Goal: Contribute content

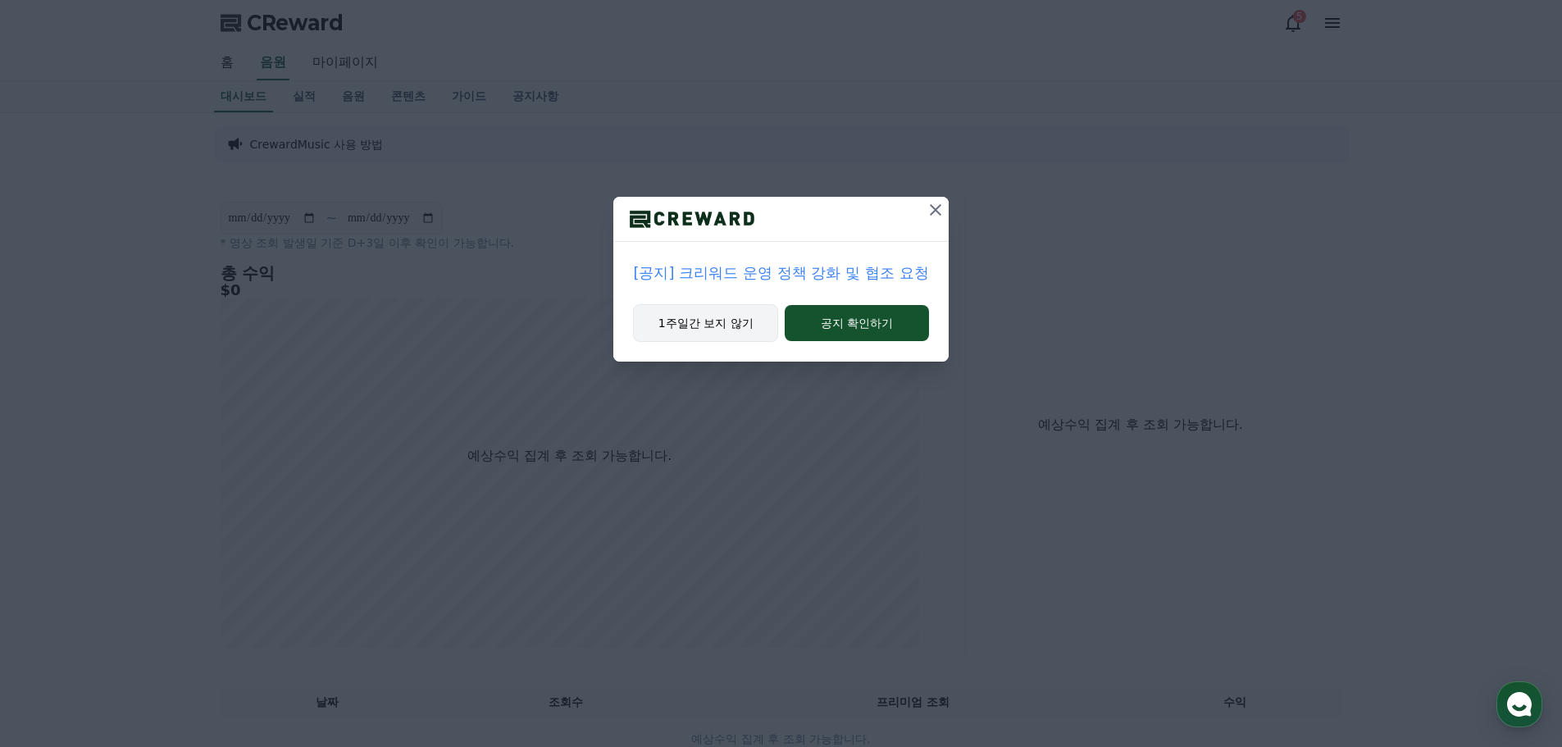
click at [713, 327] on button "1주일간 보지 않기" at bounding box center [705, 323] width 145 height 38
click at [933, 206] on icon at bounding box center [933, 210] width 20 height 20
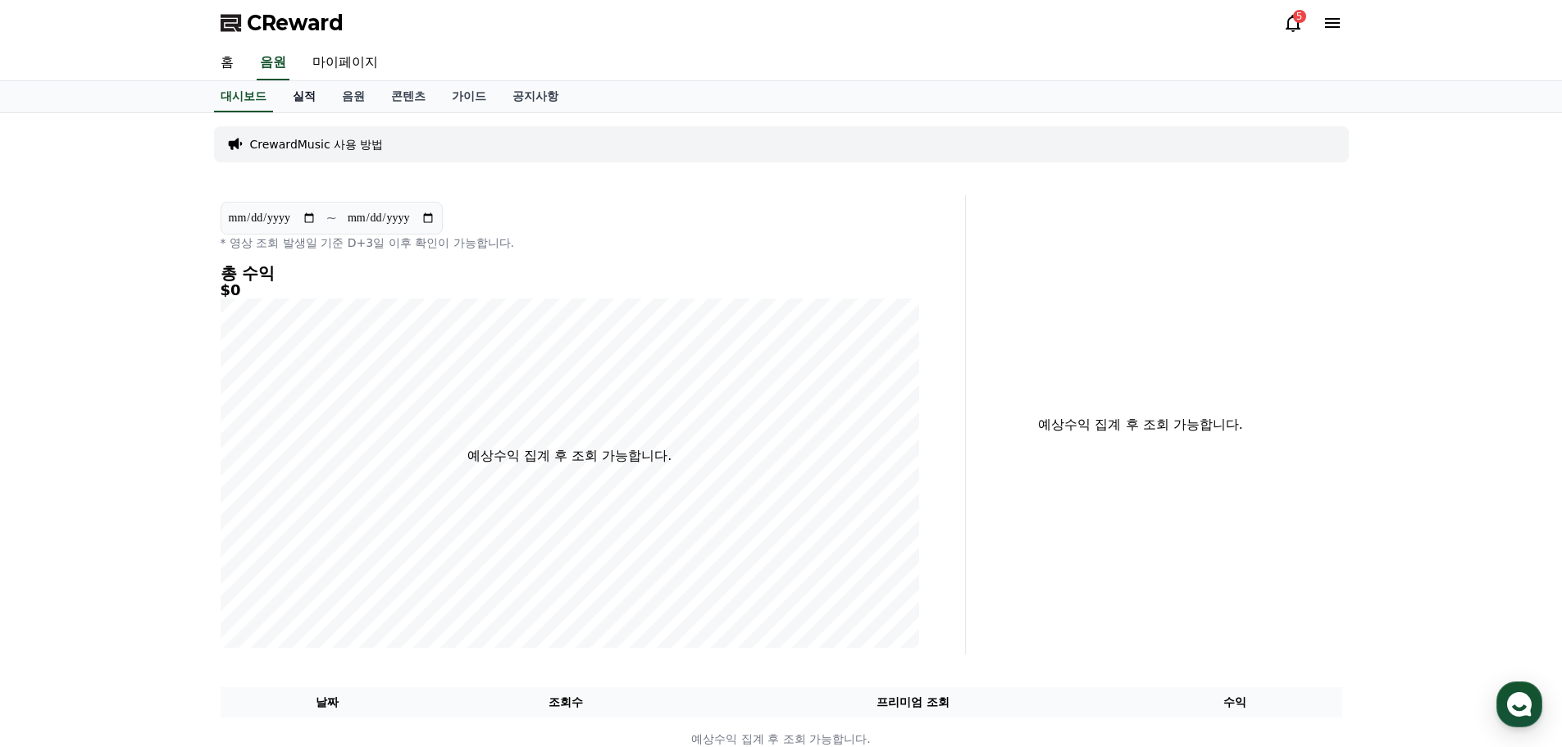
click at [317, 95] on link "실적" at bounding box center [304, 96] width 49 height 31
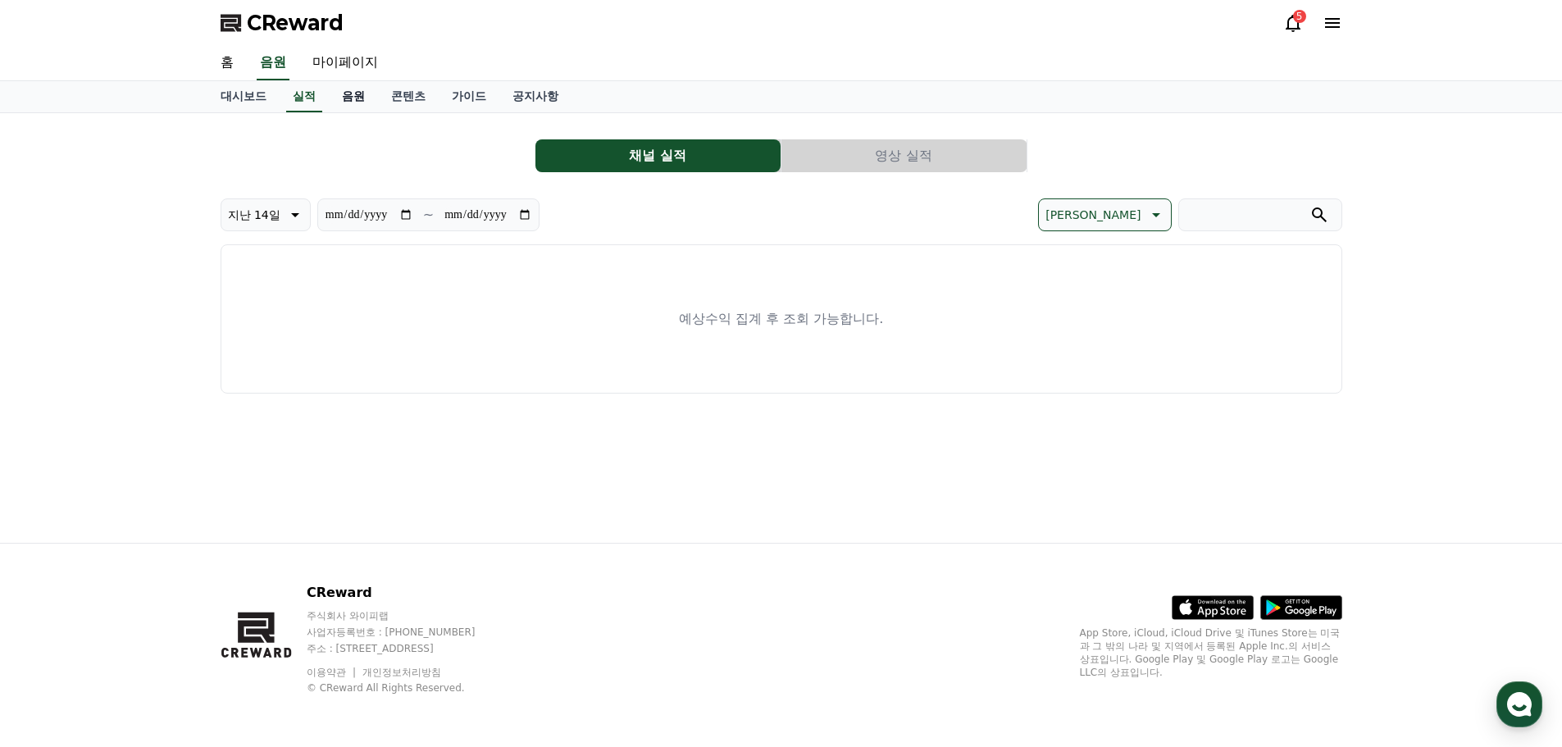
click at [349, 101] on link "음원" at bounding box center [353, 96] width 49 height 31
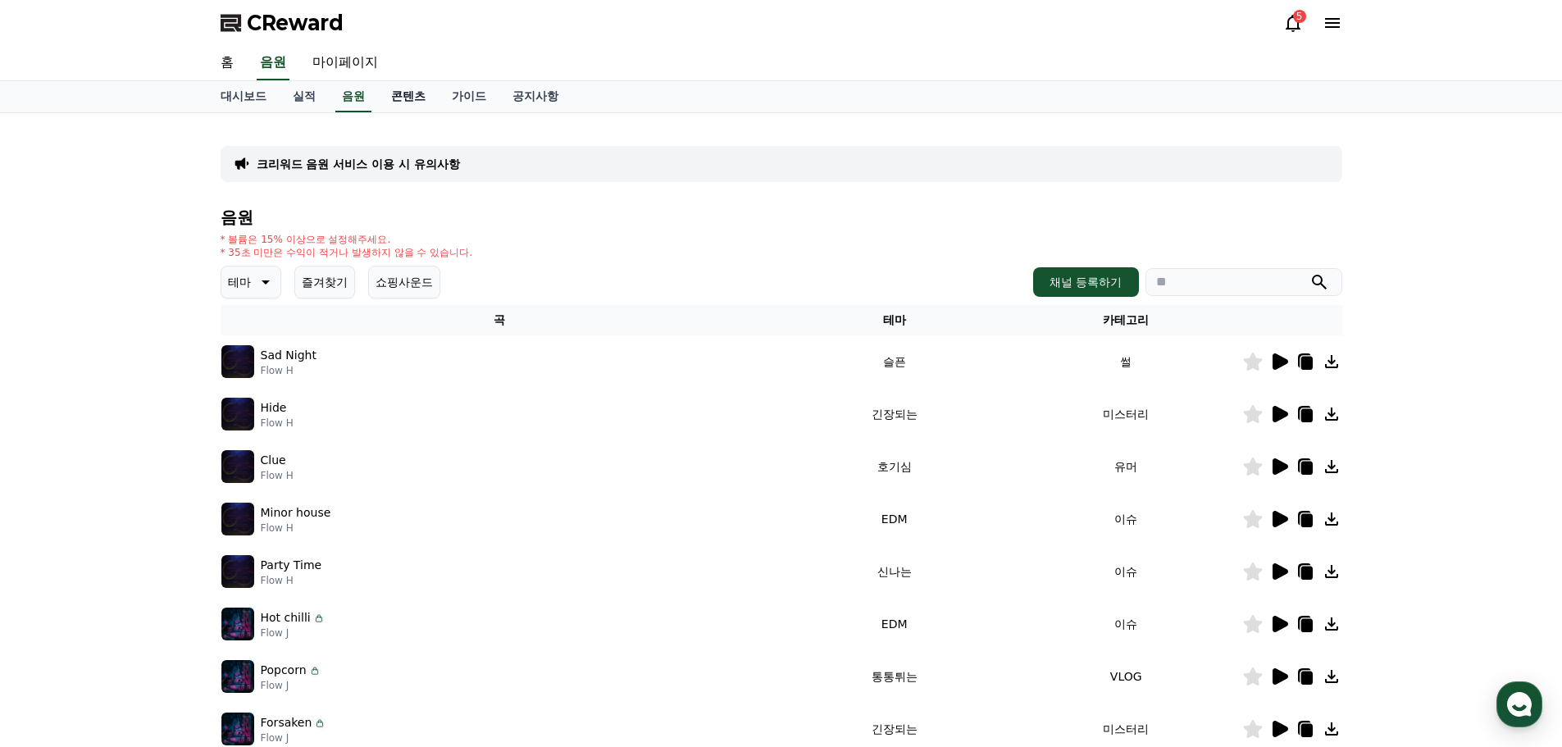
click at [400, 99] on link "콘텐츠" at bounding box center [408, 96] width 61 height 31
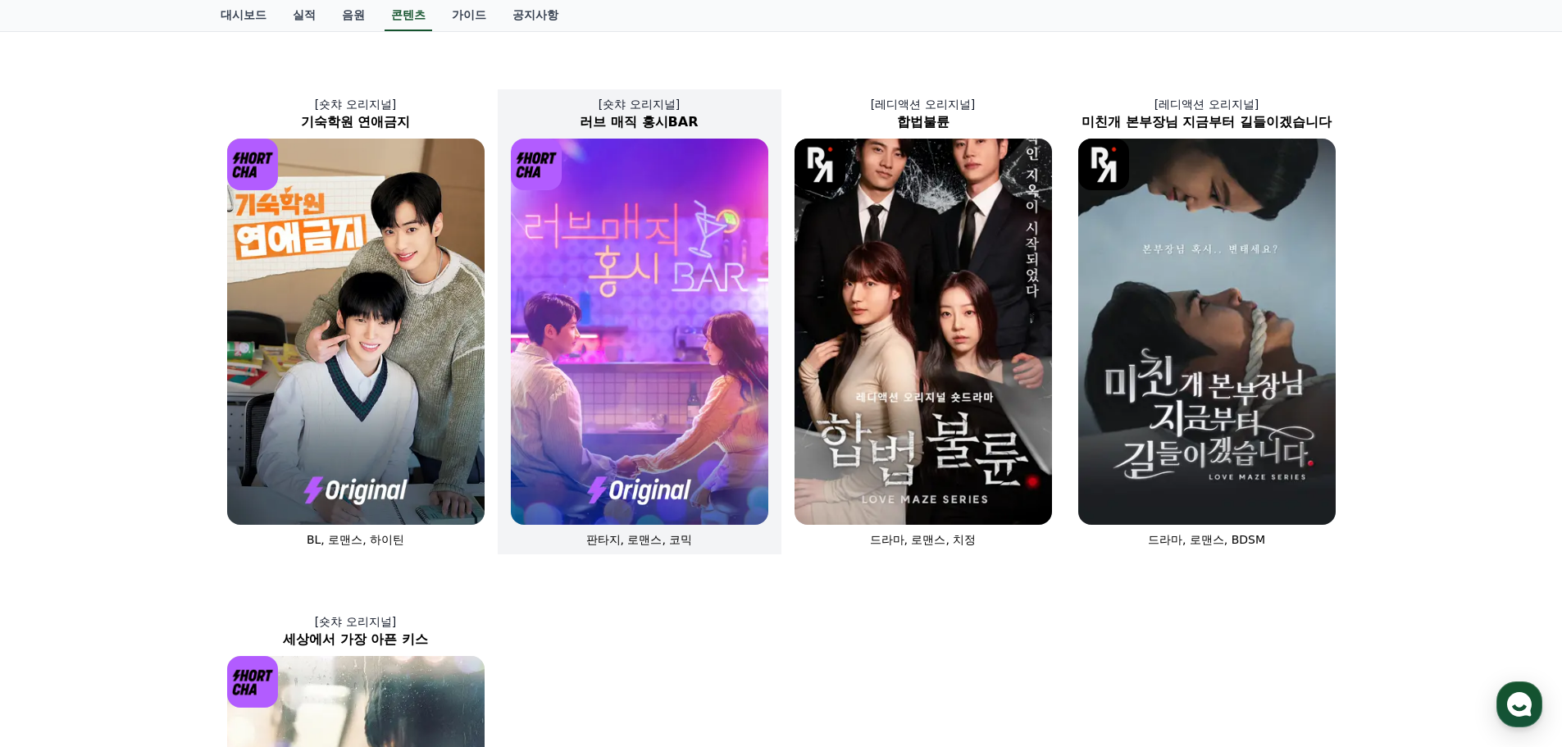
scroll to position [328, 0]
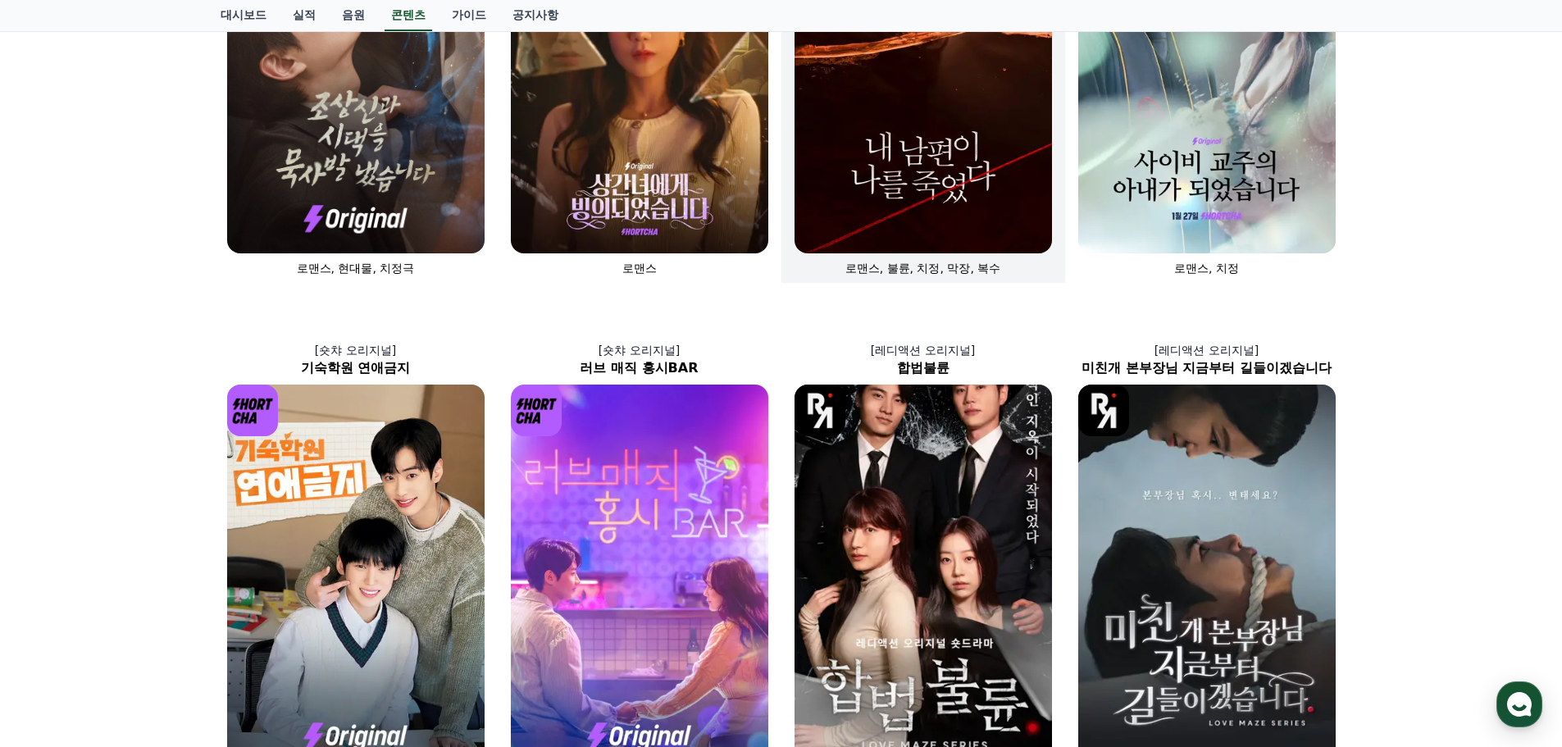
click at [851, 126] on img at bounding box center [924, 60] width 258 height 386
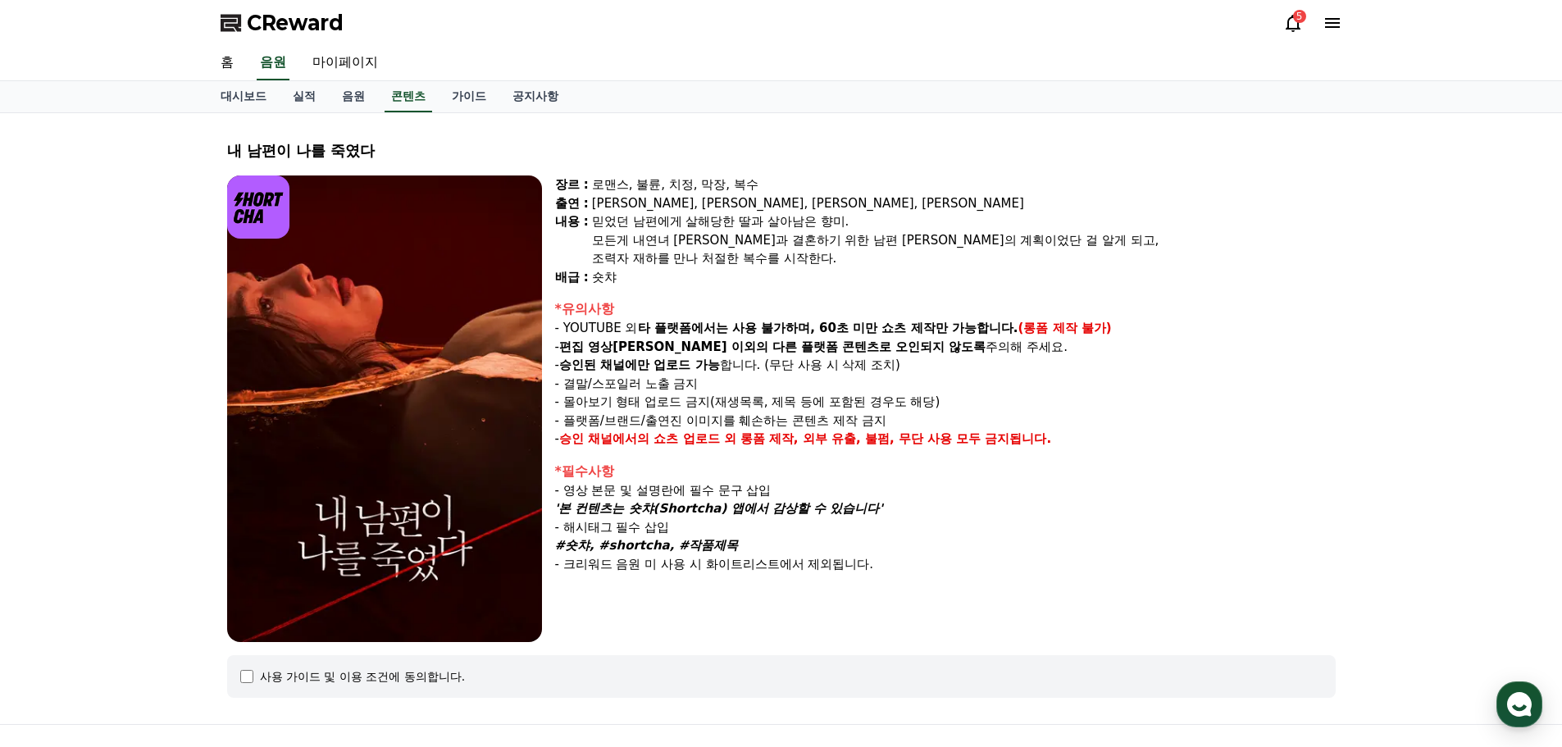
scroll to position [181, 0]
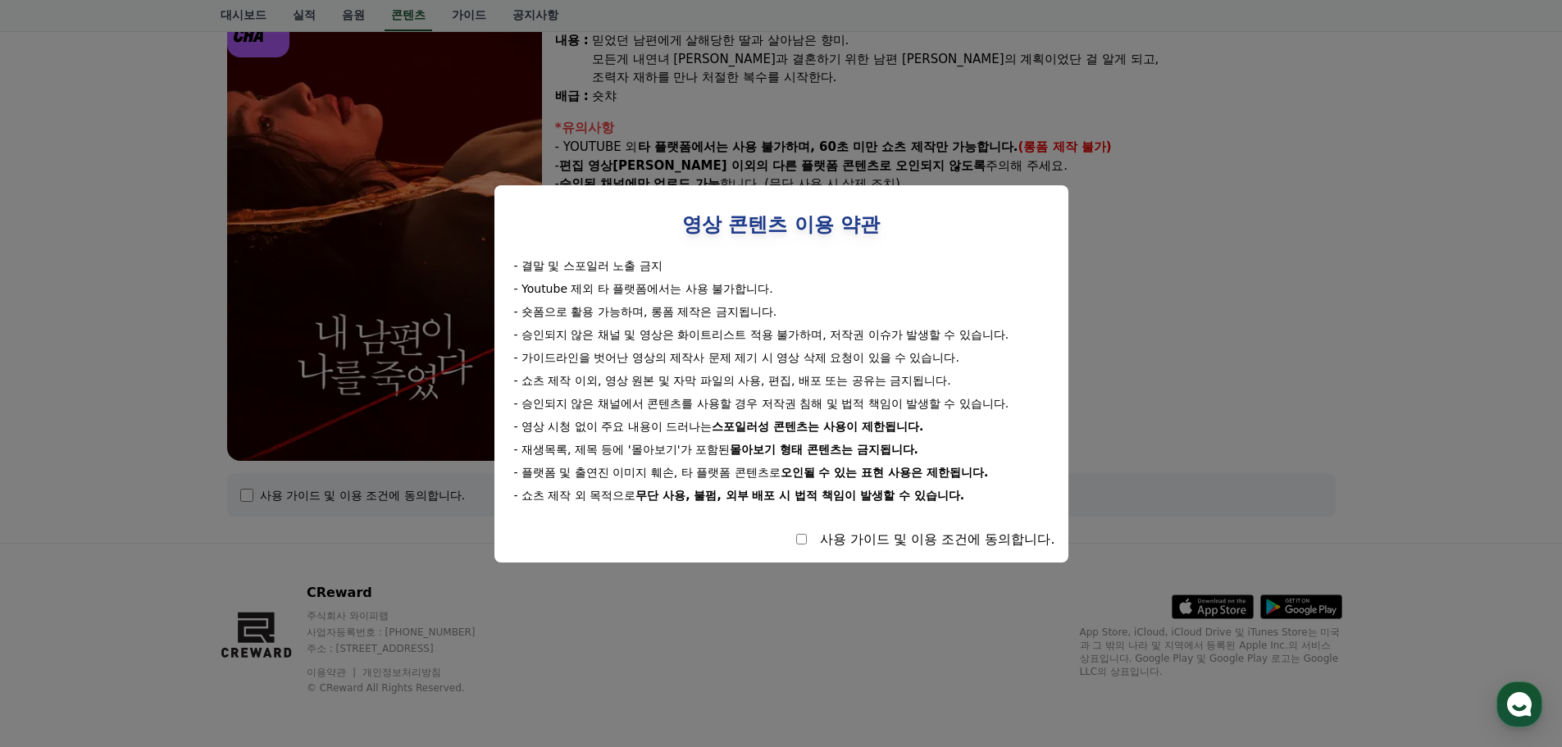
click at [889, 546] on div "사용 가이드 및 이용 조건에 동의합니다." at bounding box center [937, 540] width 235 height 20
select select
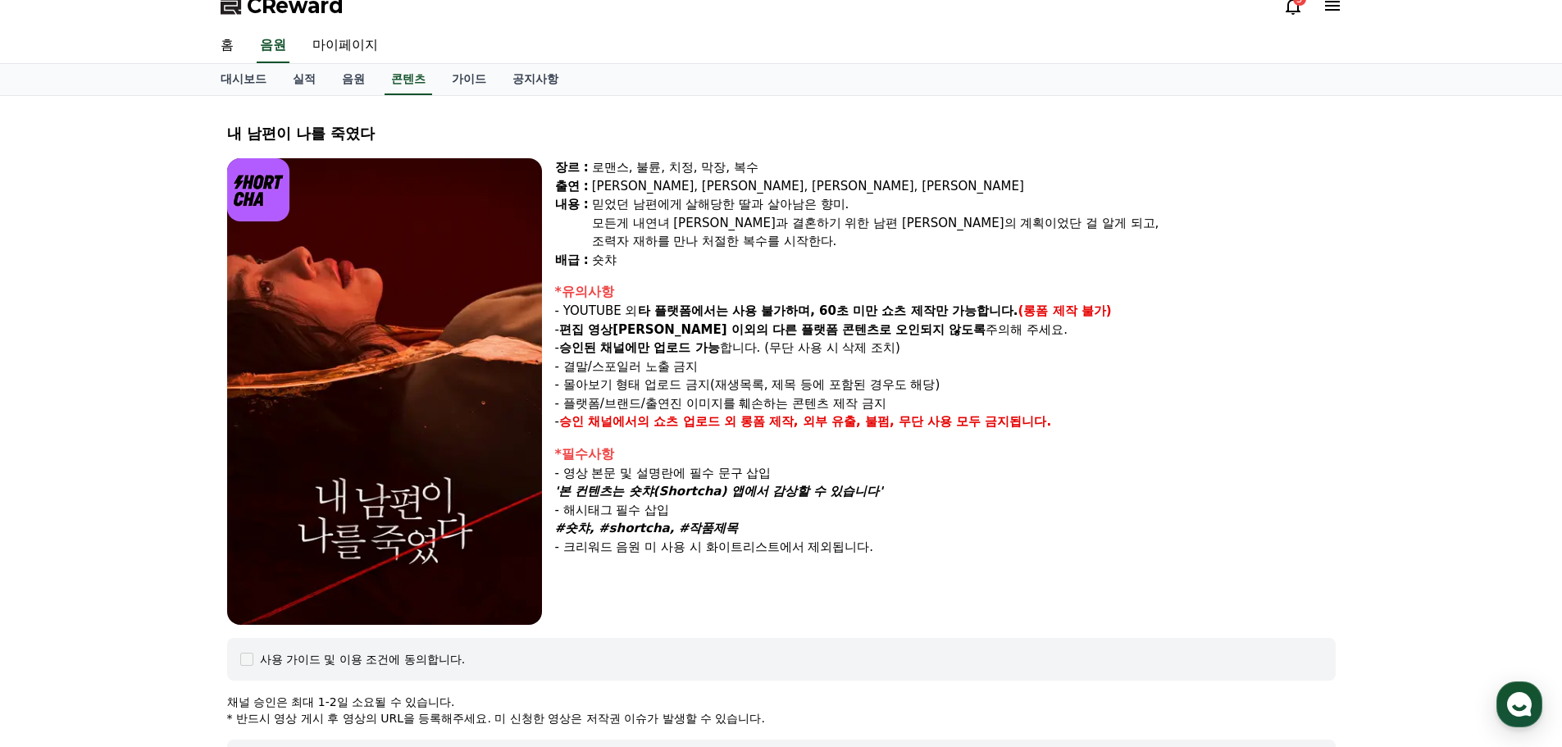
scroll to position [0, 0]
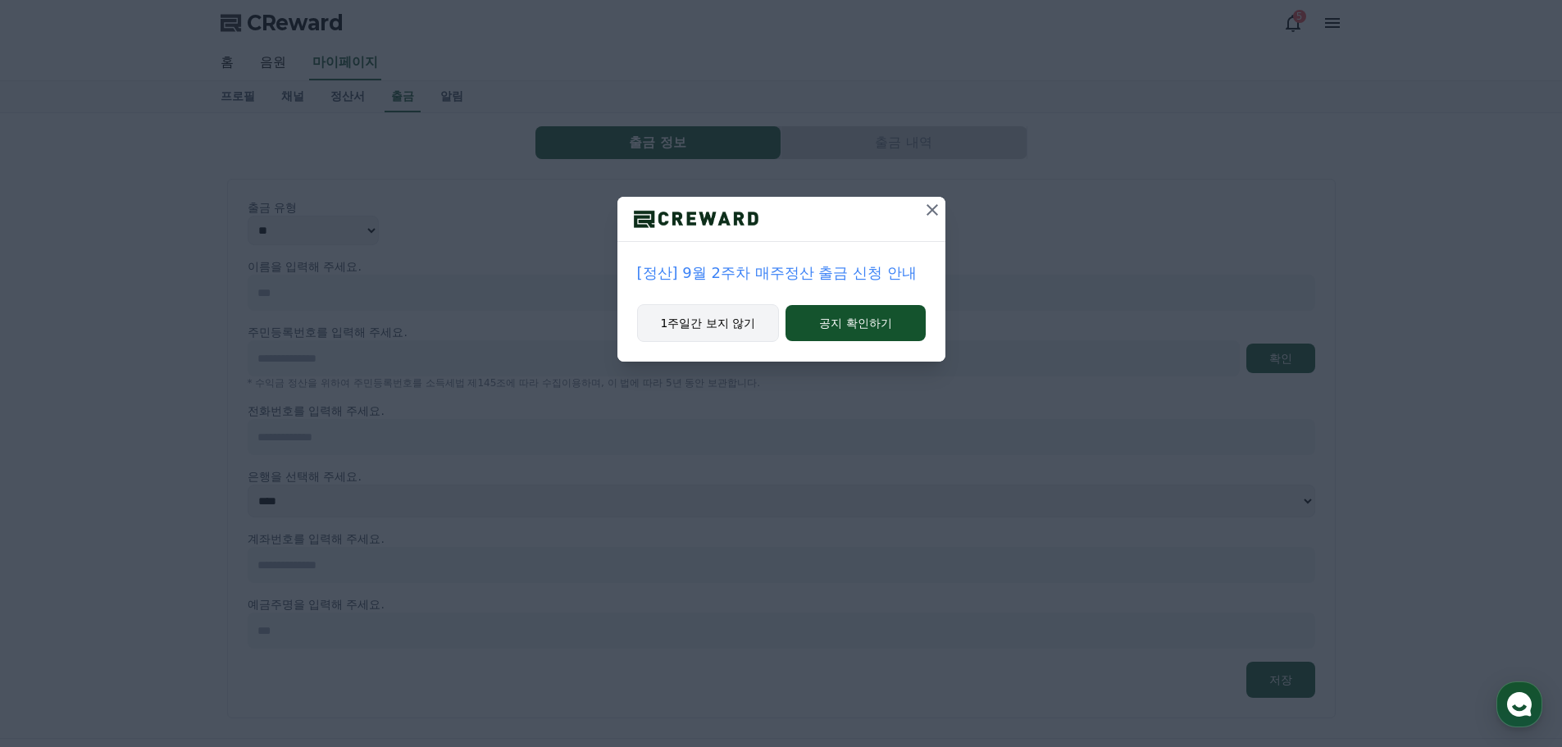
click at [701, 329] on button "1주일간 보지 않기" at bounding box center [708, 323] width 143 height 38
